Goal: Information Seeking & Learning: Find specific fact

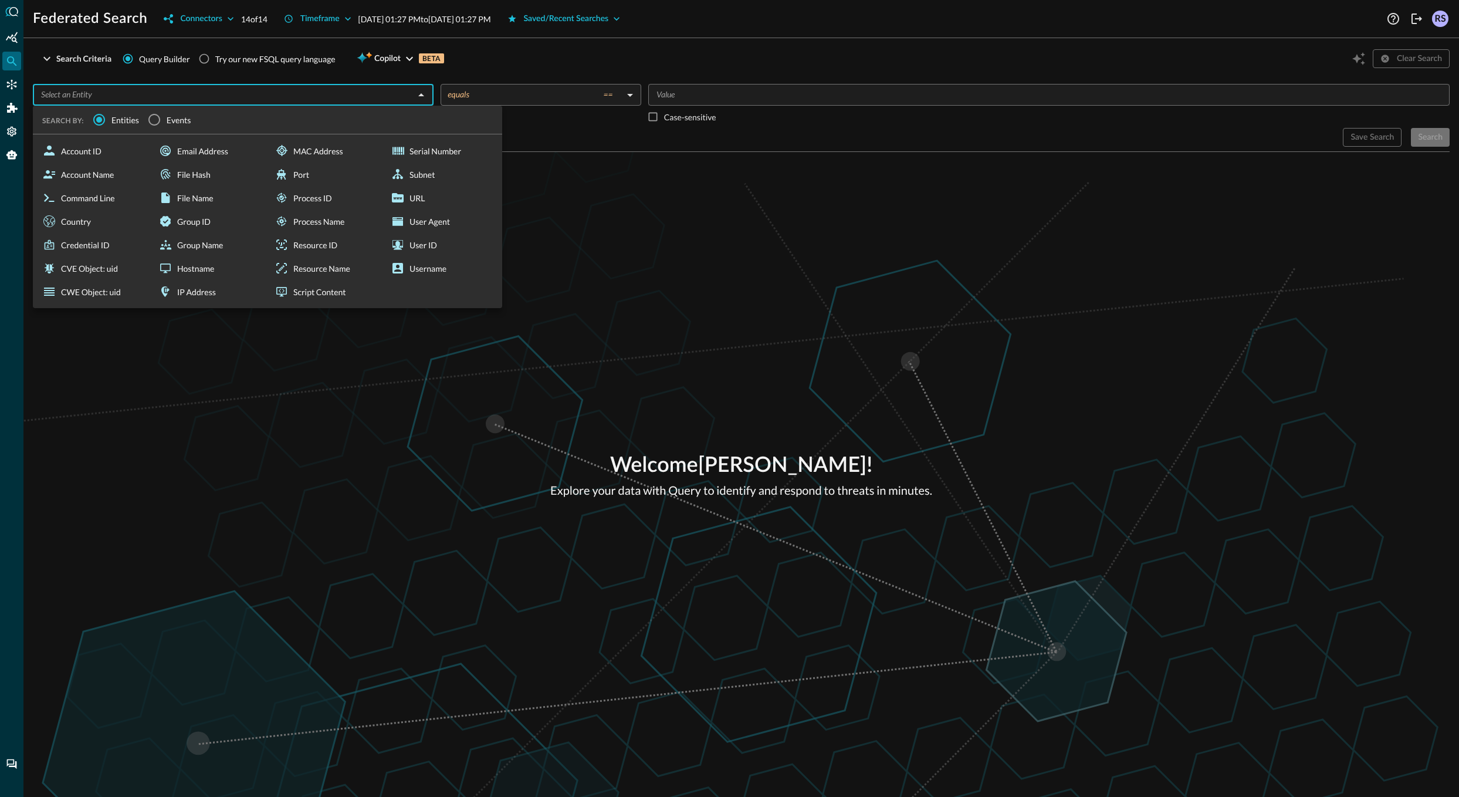
drag, startPoint x: 176, startPoint y: 94, endPoint x: 220, endPoint y: 126, distance: 53.9
click at [177, 94] on input "text" at bounding box center [223, 94] width 374 height 15
click at [176, 123] on span "Events" at bounding box center [179, 120] width 25 height 12
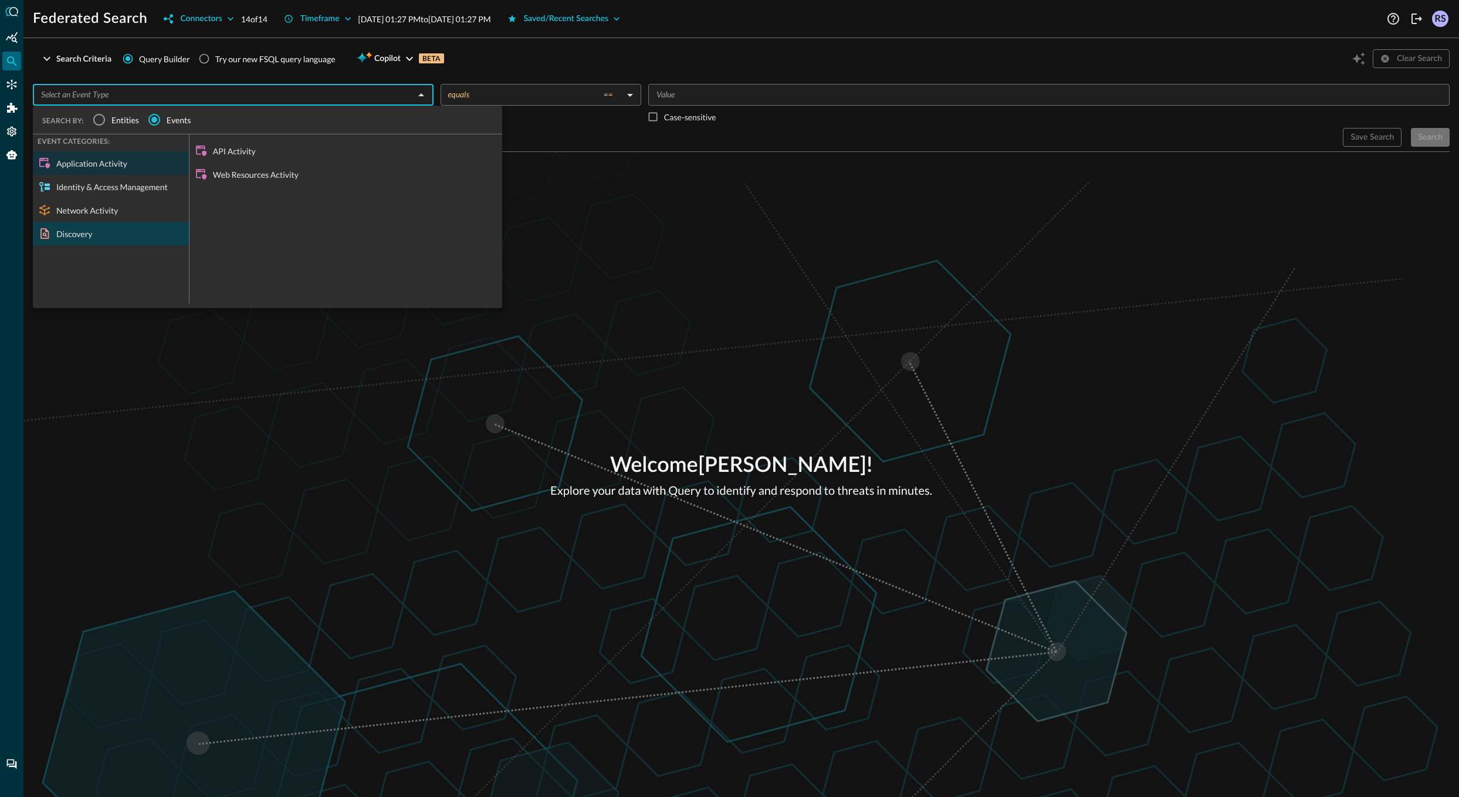
click at [106, 237] on div "Discovery" at bounding box center [111, 233] width 156 height 23
click at [249, 153] on div "Device Inventory Info" at bounding box center [346, 150] width 313 height 23
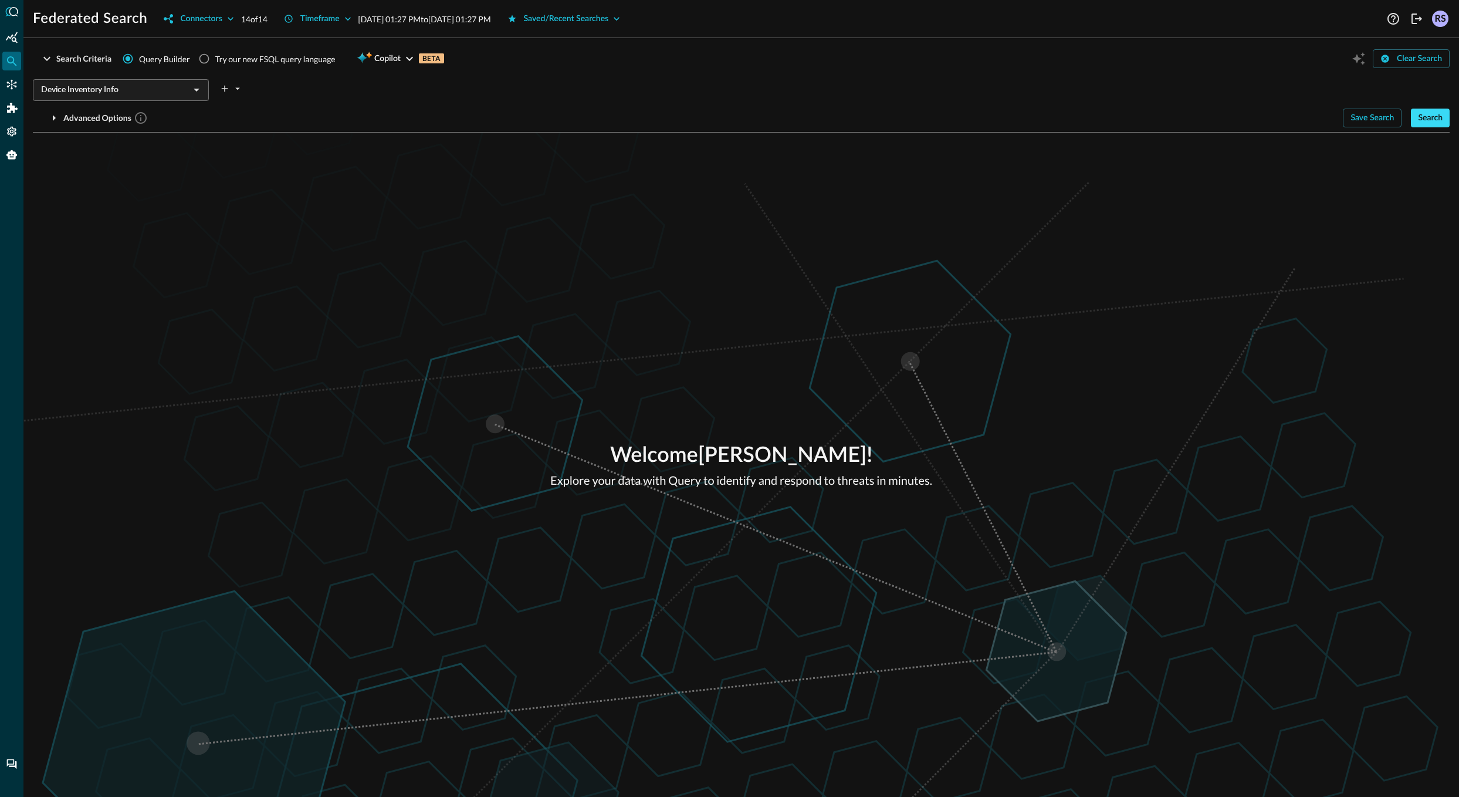
click at [1431, 112] on div "Search" at bounding box center [1430, 118] width 25 height 15
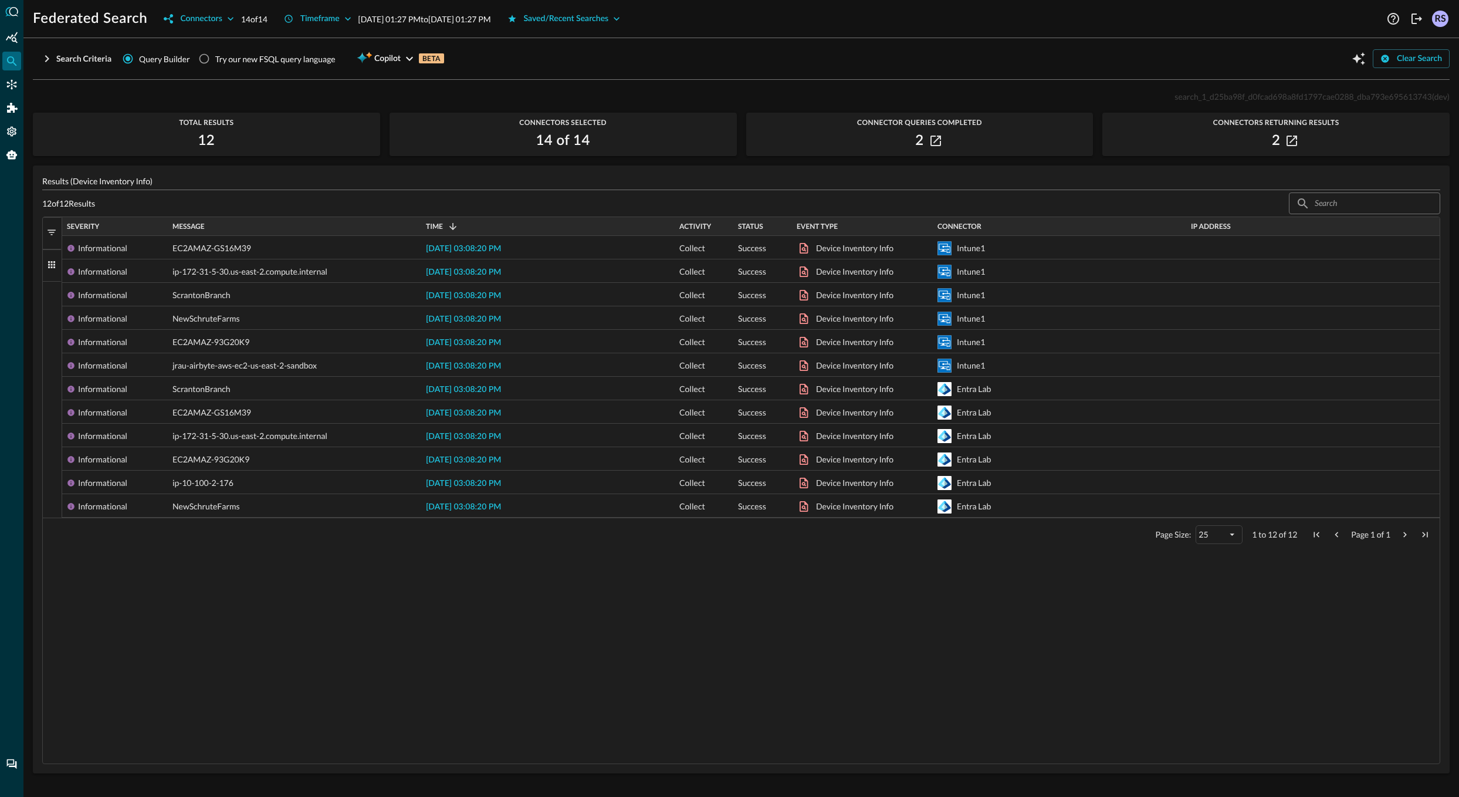
scroll to position [45, 0]
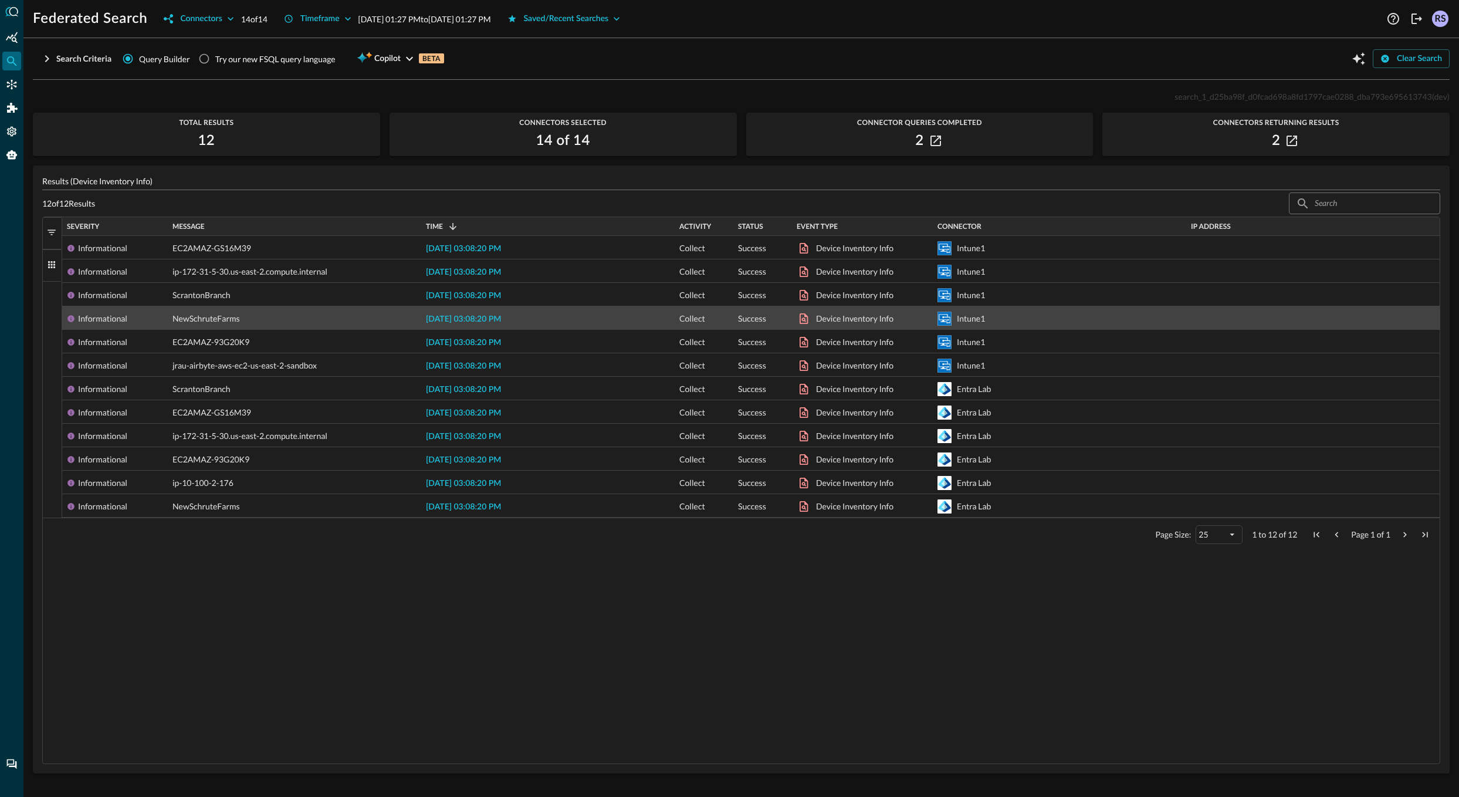
drag, startPoint x: 157, startPoint y: 307, endPoint x: 140, endPoint y: 298, distance: 19.4
click at [158, 307] on div "Informational" at bounding box center [115, 317] width 106 height 23
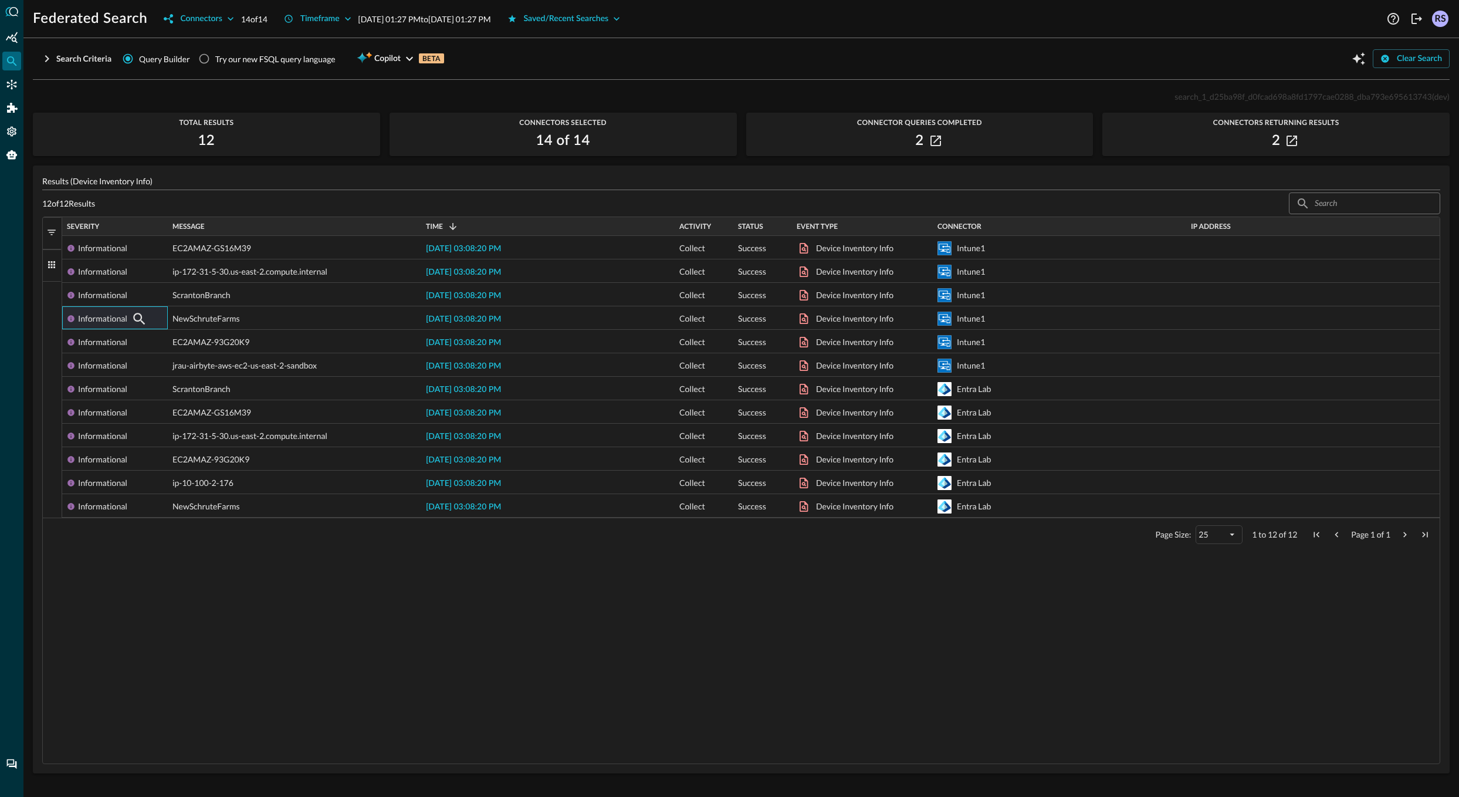
click at [54, 261] on span "button" at bounding box center [51, 264] width 11 height 11
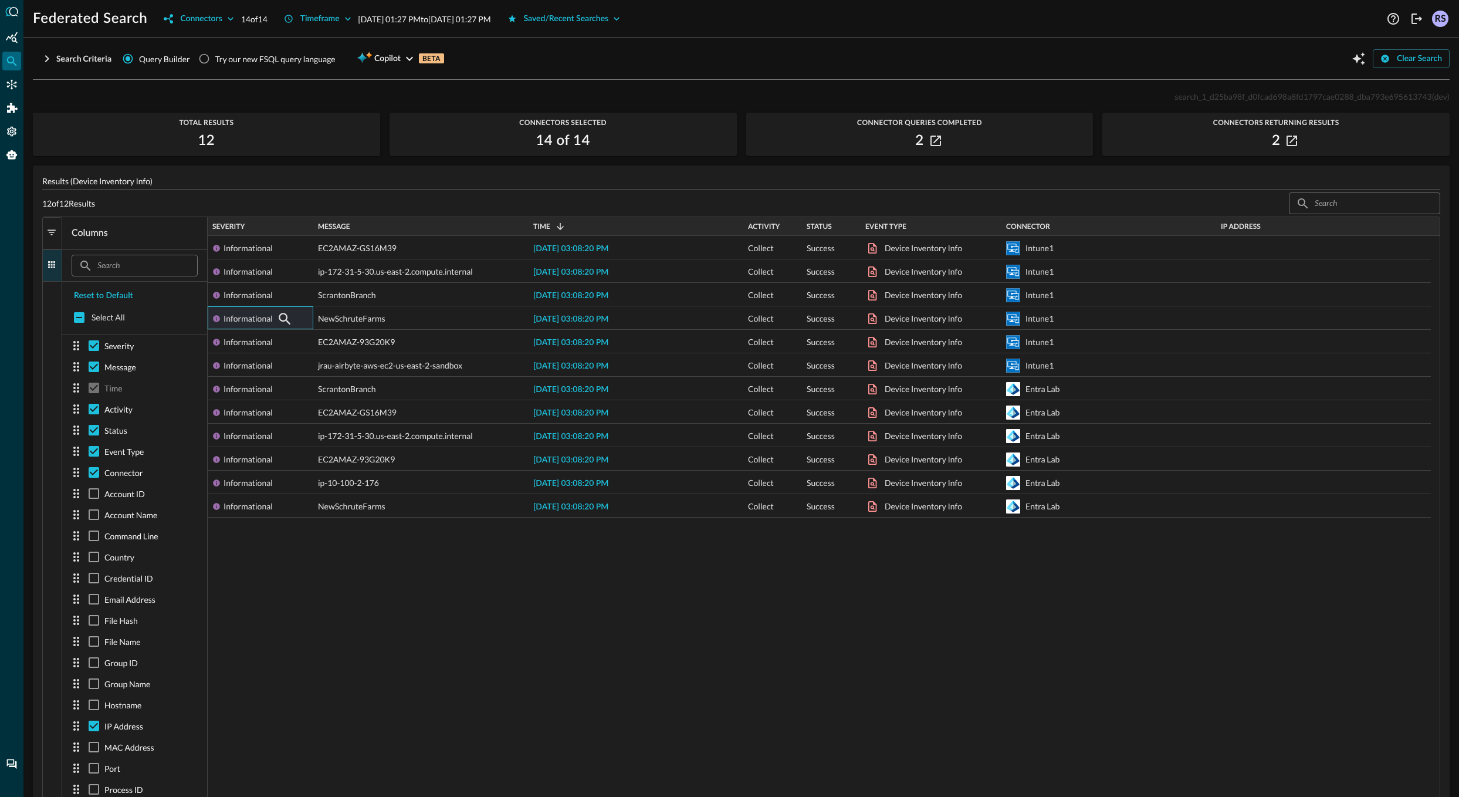
click at [49, 265] on span "button" at bounding box center [51, 264] width 11 height 11
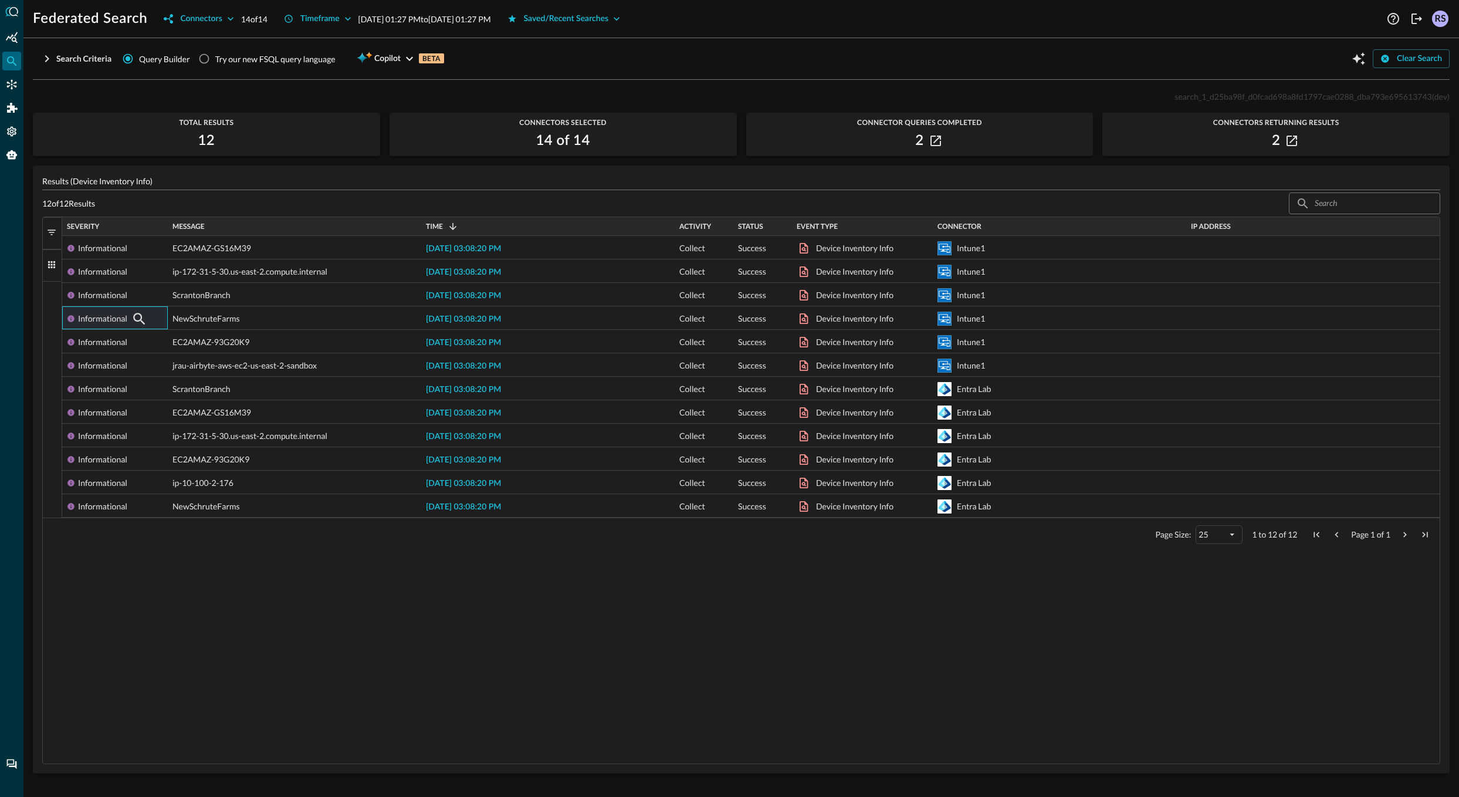
click at [49, 262] on span "button" at bounding box center [51, 264] width 11 height 11
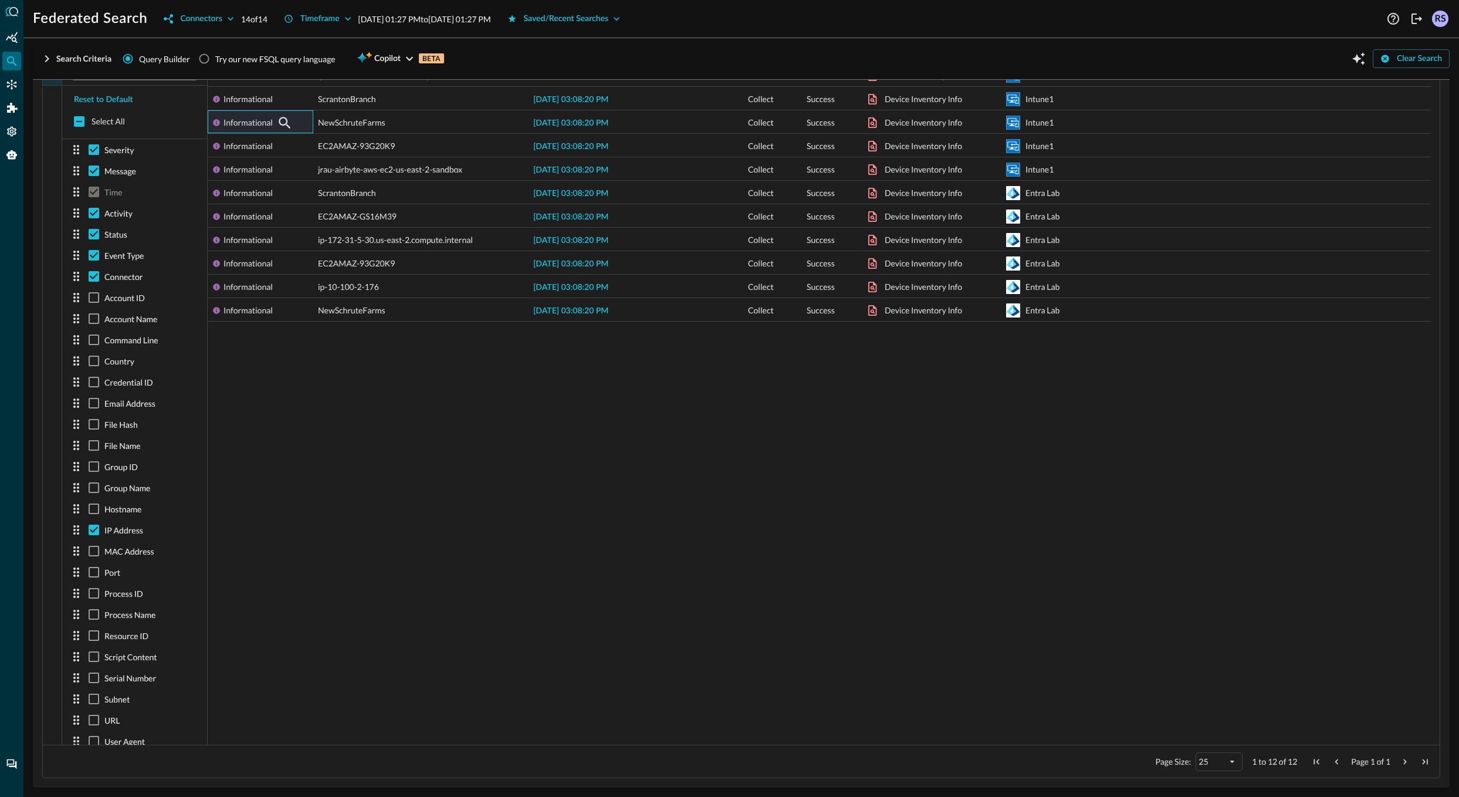
scroll to position [0, 0]
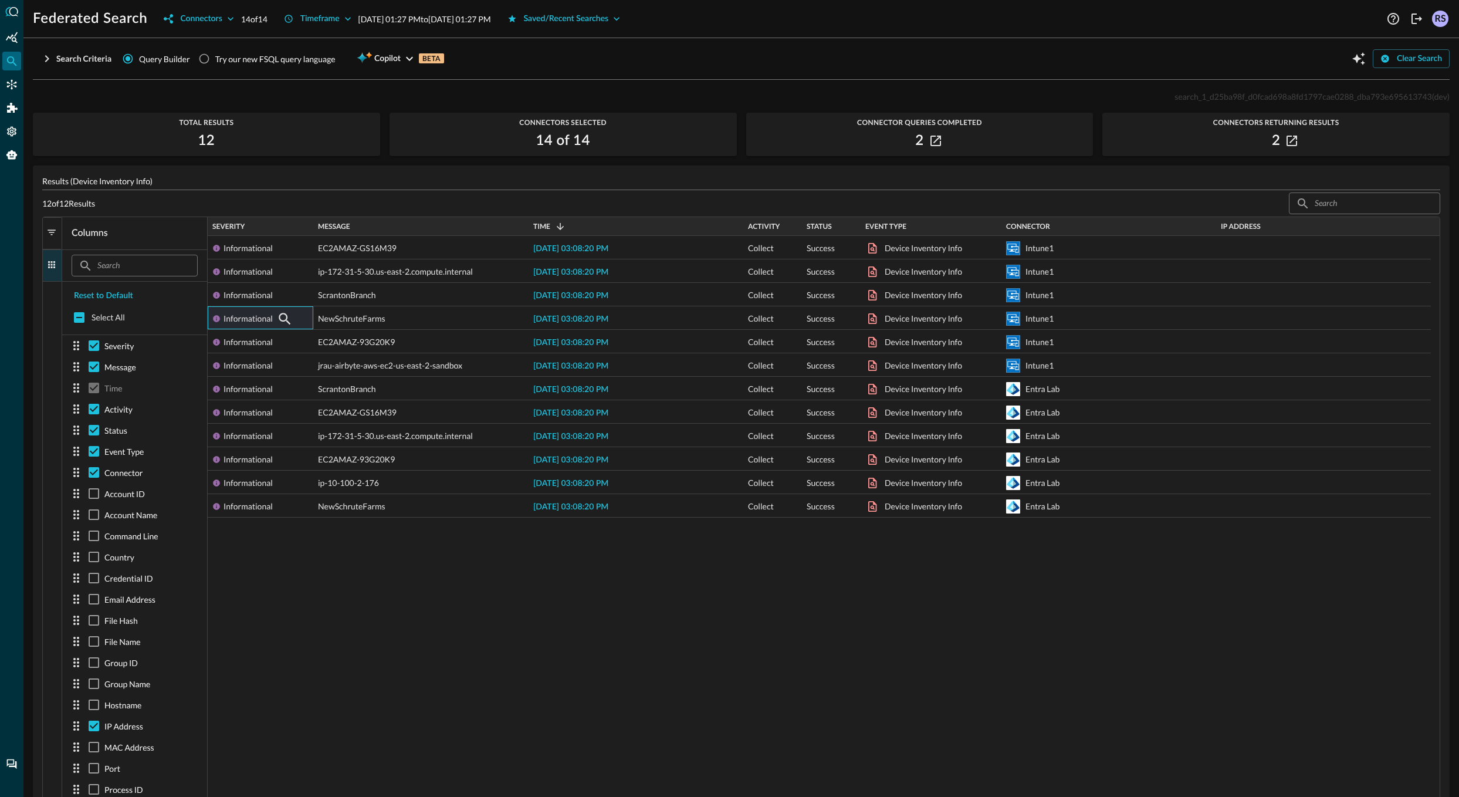
click at [52, 269] on span "button" at bounding box center [51, 264] width 11 height 11
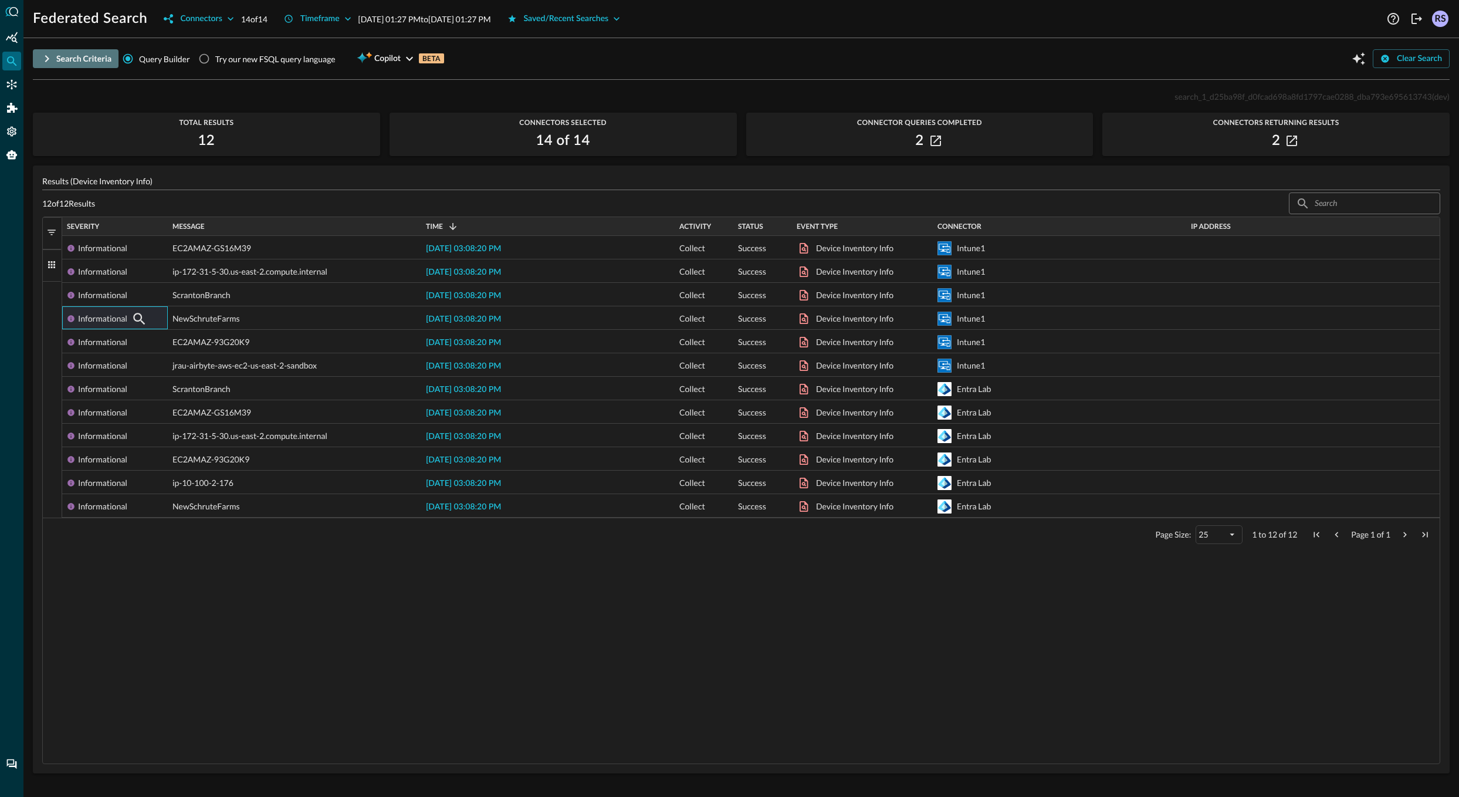
click at [61, 53] on div "Search Criteria" at bounding box center [83, 59] width 55 height 15
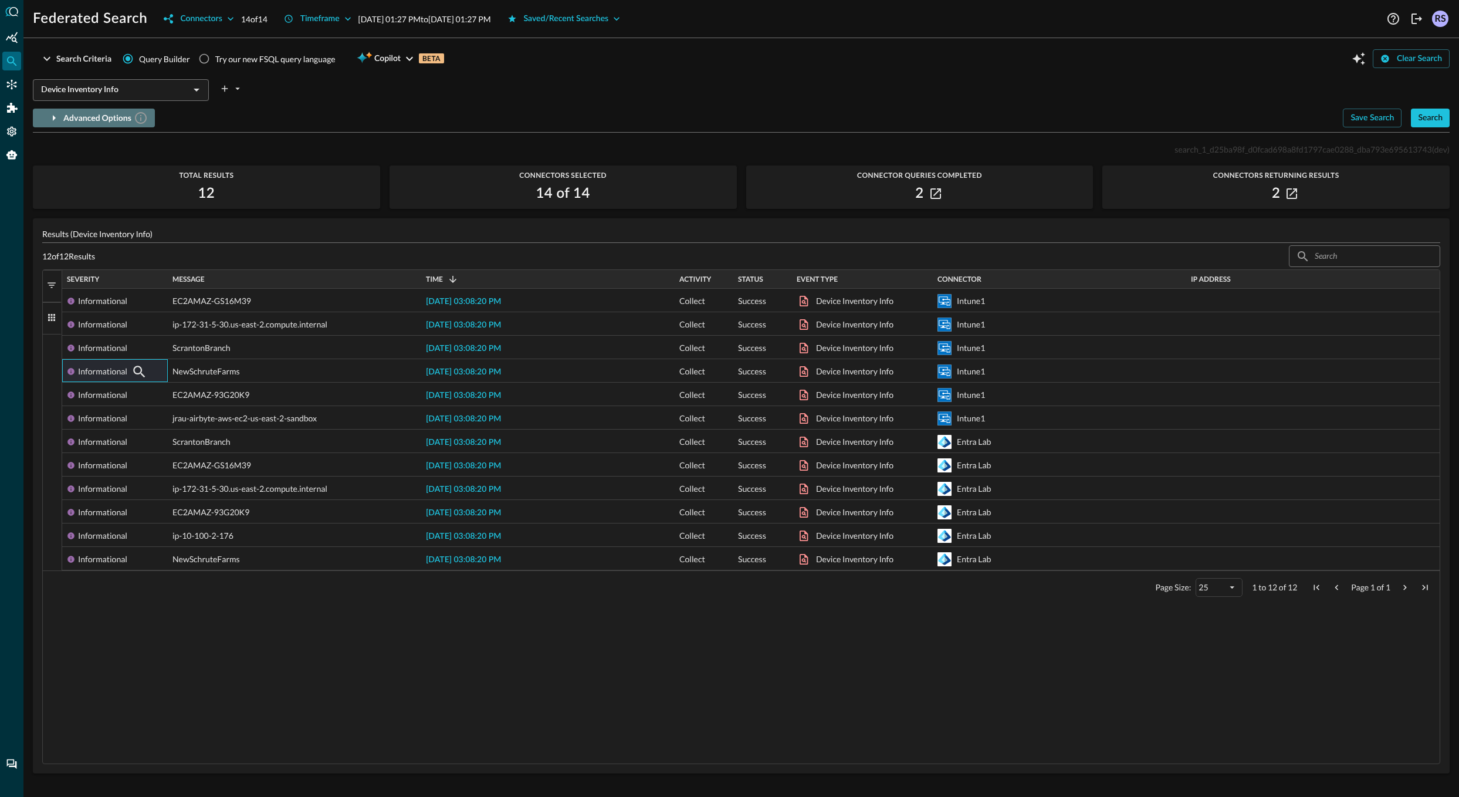
click at [75, 121] on div "Advanced Options" at bounding box center [105, 118] width 85 height 15
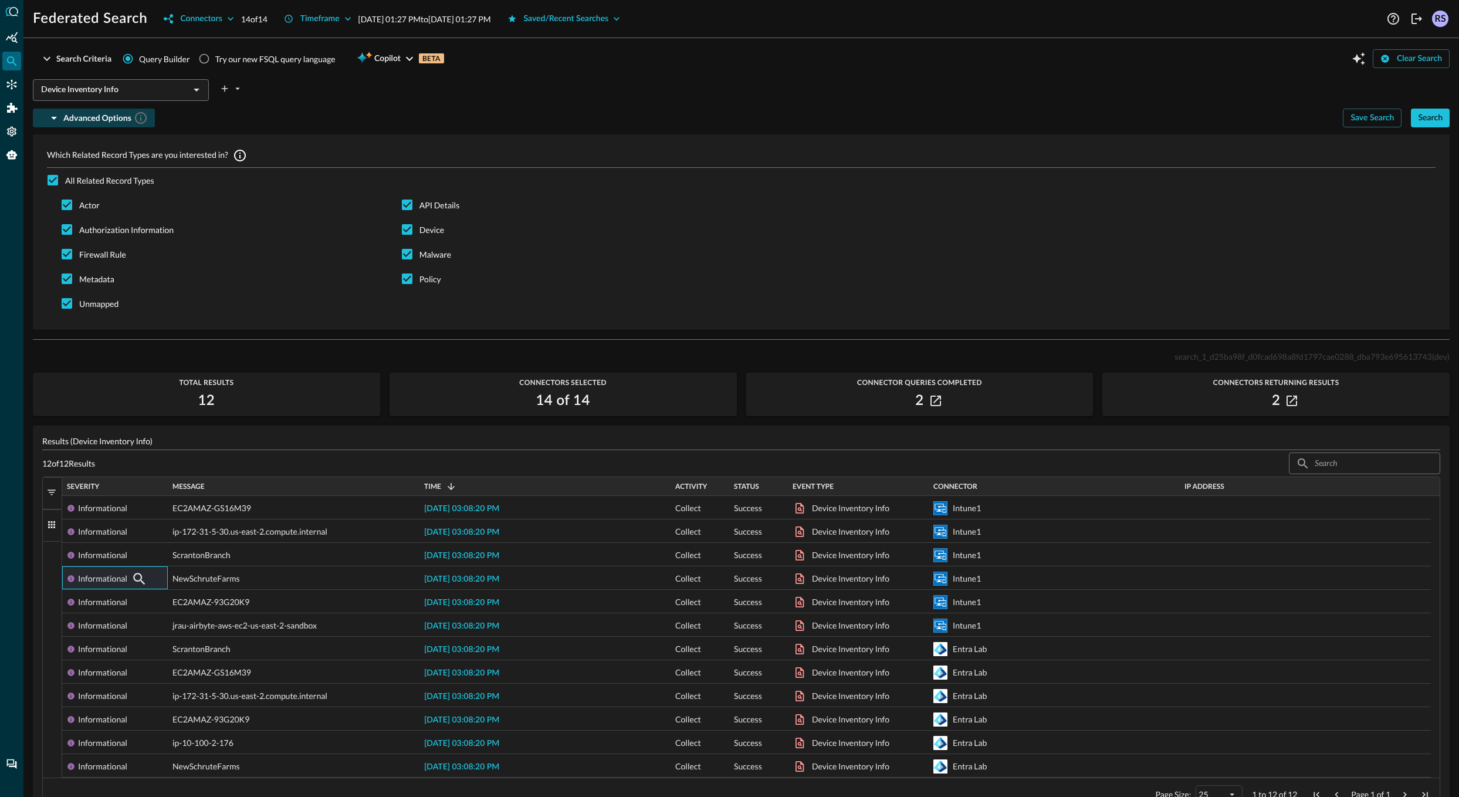
click at [76, 114] on div "Advanced Options" at bounding box center [105, 118] width 85 height 15
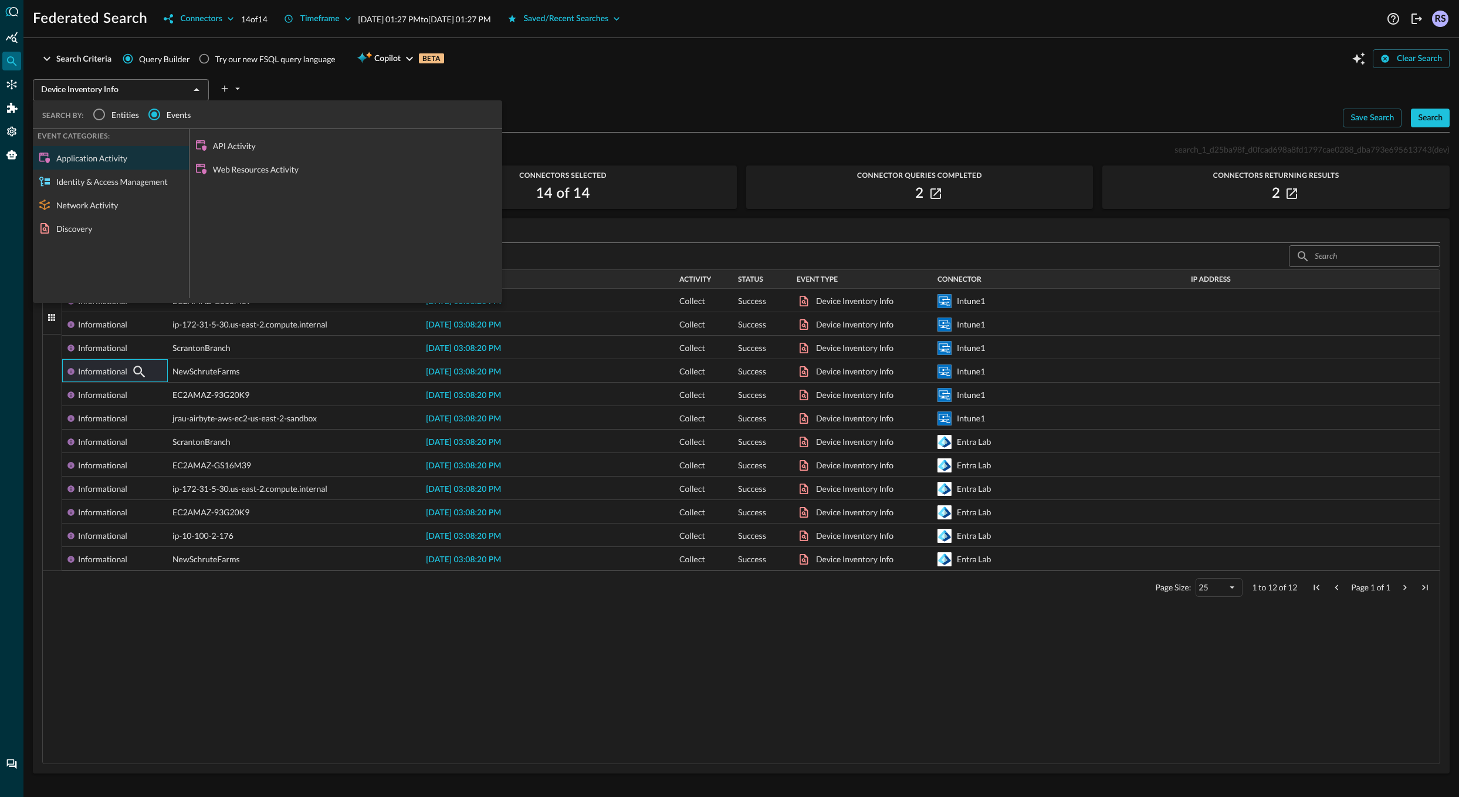
click at [96, 80] on div "Device Inventory Info ​" at bounding box center [121, 90] width 176 height 22
click at [94, 113] on input "Entities" at bounding box center [99, 114] width 25 height 25
